Goal: Navigation & Orientation: Find specific page/section

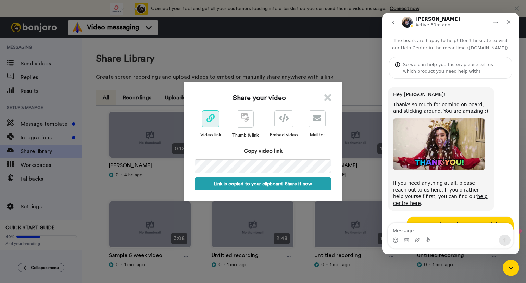
scroll to position [307, 0]
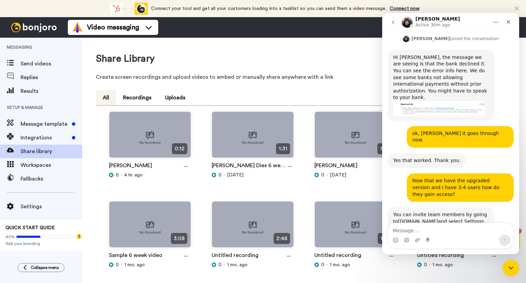
scroll to position [307, 0]
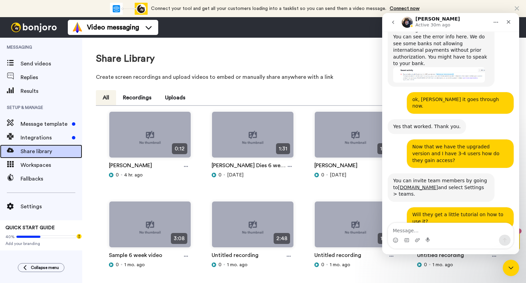
click at [42, 153] on span "Share library" at bounding box center [52, 151] width 62 height 8
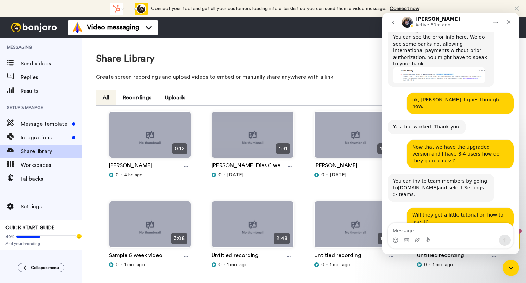
scroll to position [307, 0]
click at [508, 23] on icon "Close" at bounding box center [507, 21] width 5 height 5
